Goal: Check status: Check status

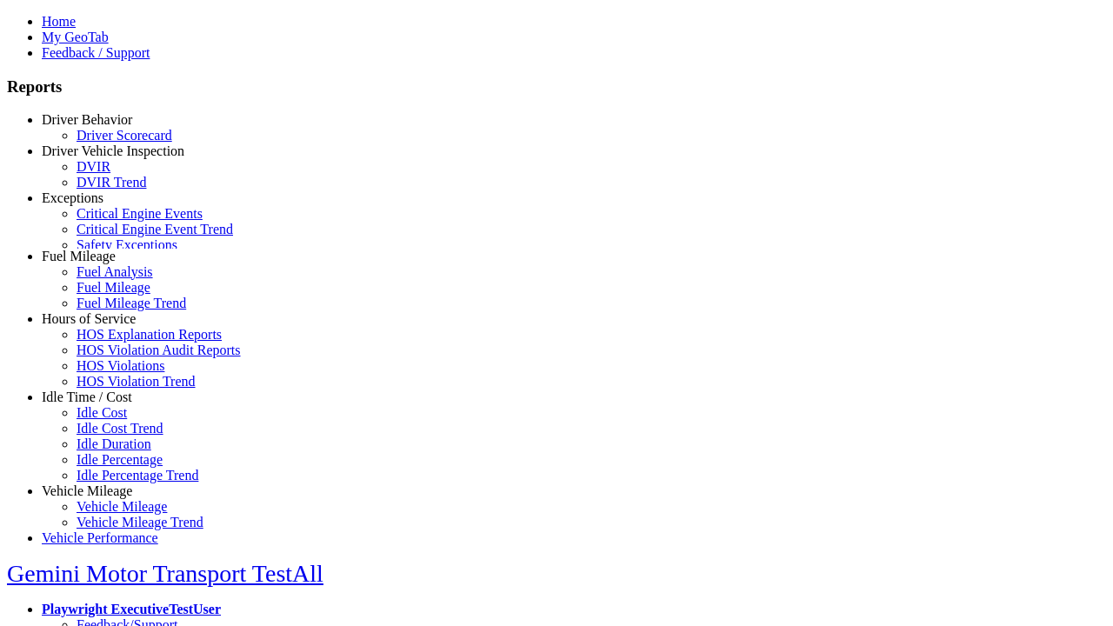
select select "**"
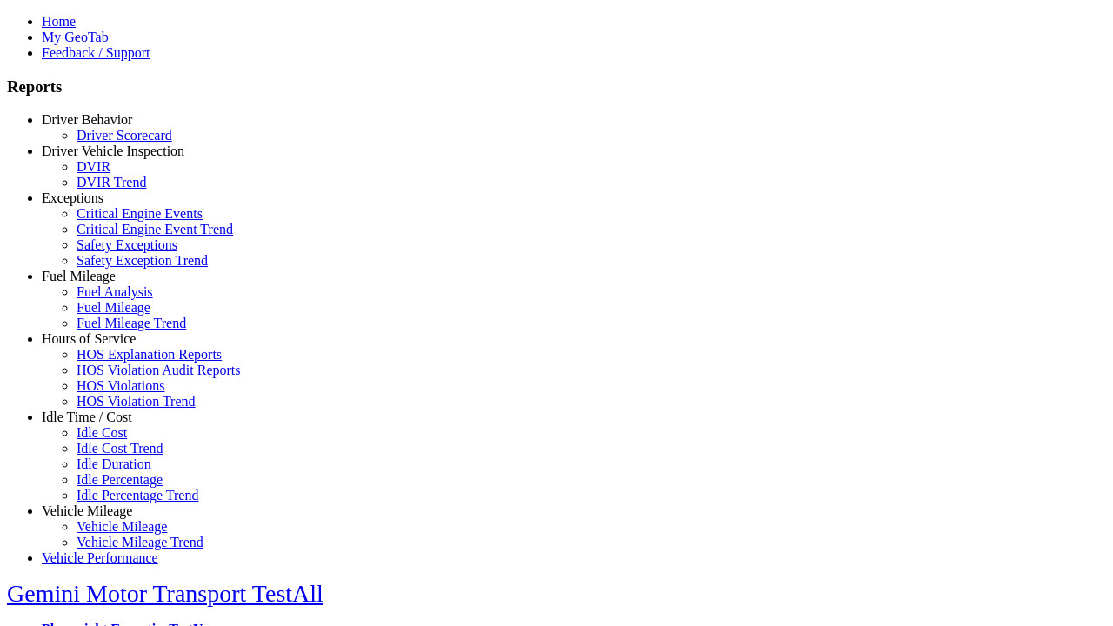
select select "**********"
type input "********"
type input "**********"
